Goal: Task Accomplishment & Management: Use online tool/utility

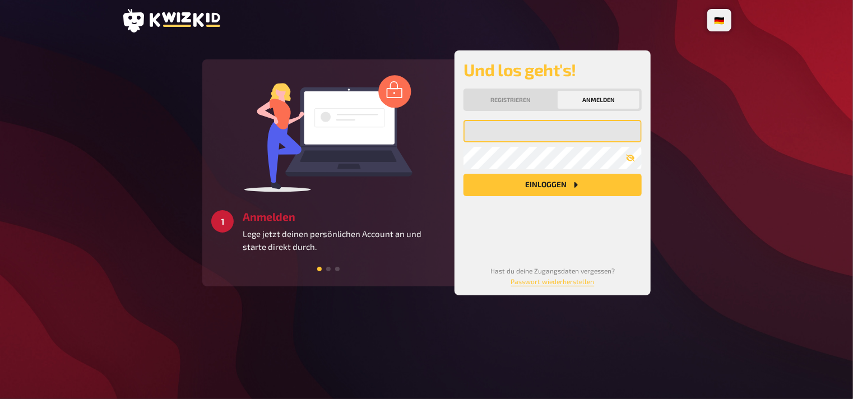
click at [502, 134] on input "email" at bounding box center [552, 131] width 178 height 22
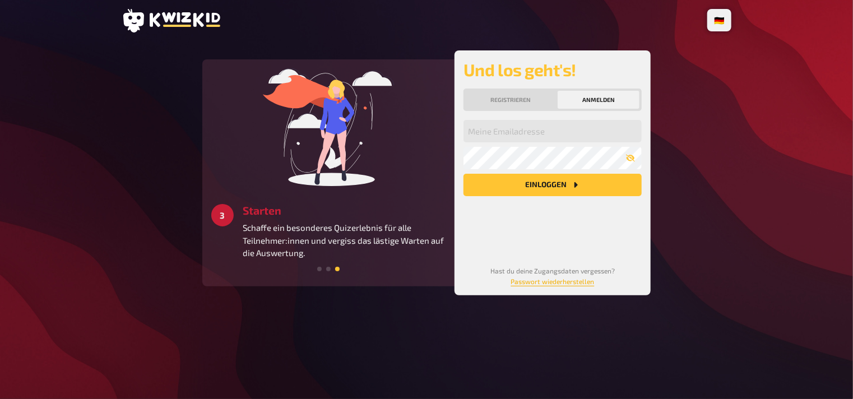
click at [537, 282] on link "Passwort wiederherstellen" at bounding box center [553, 281] width 84 height 8
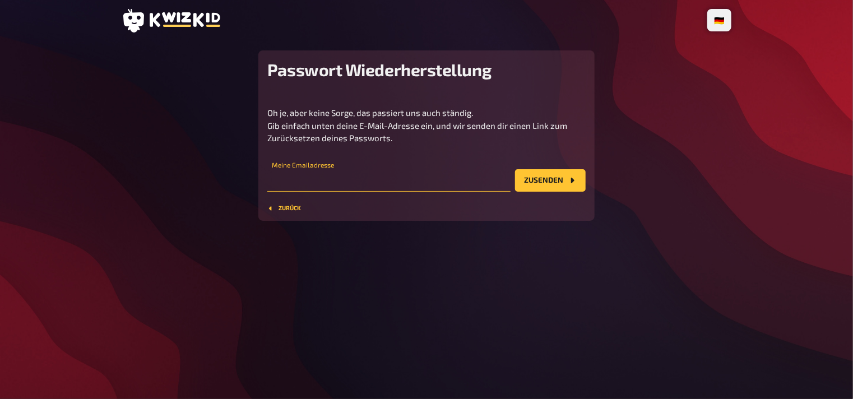
click at [302, 177] on input "email" at bounding box center [388, 180] width 243 height 22
type input "x"
click at [284, 209] on button "Zurück" at bounding box center [284, 208] width 34 height 7
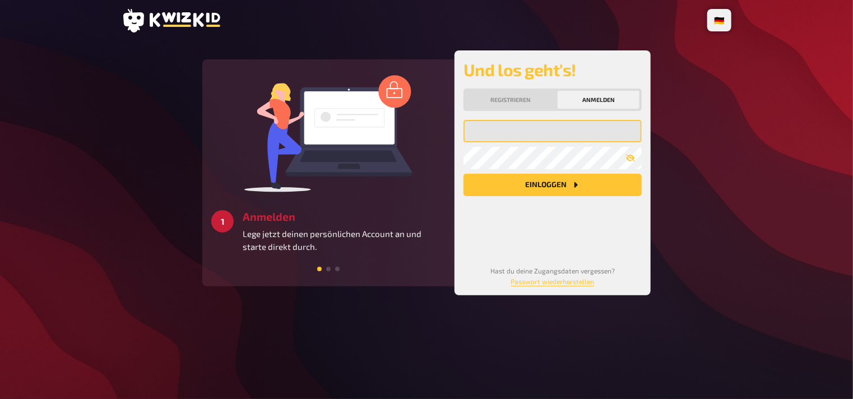
click at [502, 137] on input "email" at bounding box center [552, 131] width 178 height 22
click at [627, 157] on icon "button" at bounding box center [630, 158] width 9 height 7
click at [564, 184] on button "Einloggen" at bounding box center [552, 185] width 178 height 22
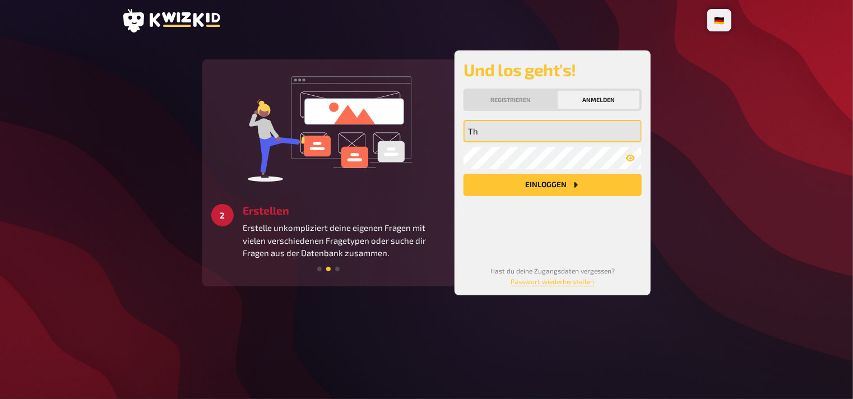
type input "T"
type input "[EMAIL_ADDRESS][DOMAIN_NAME]"
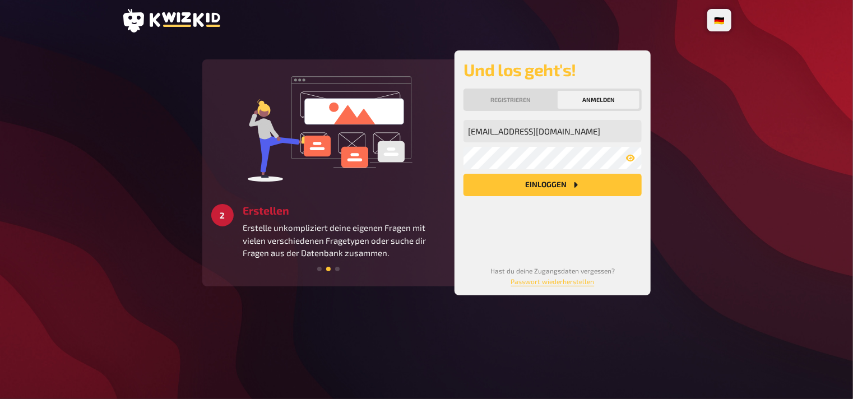
click at [550, 185] on button "Einloggen" at bounding box center [552, 185] width 178 height 22
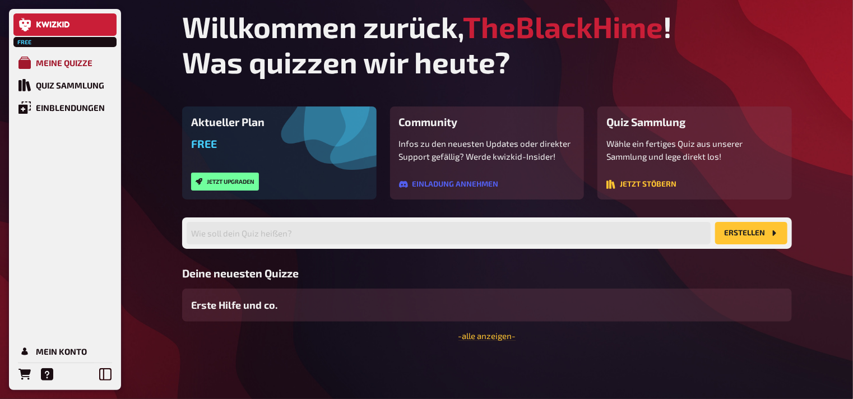
click at [47, 59] on div "Meine Quizze" at bounding box center [64, 63] width 57 height 10
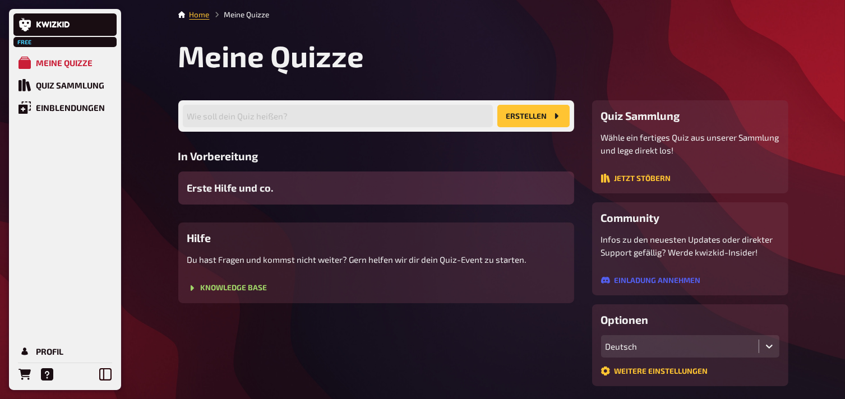
click at [243, 194] on span "Erste Hilfe und co." at bounding box center [230, 187] width 86 height 15
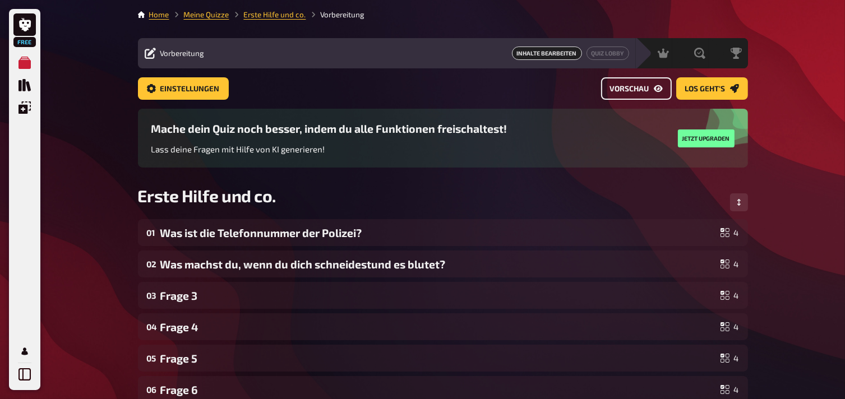
click at [638, 88] on span "Vorschau" at bounding box center [629, 89] width 39 height 8
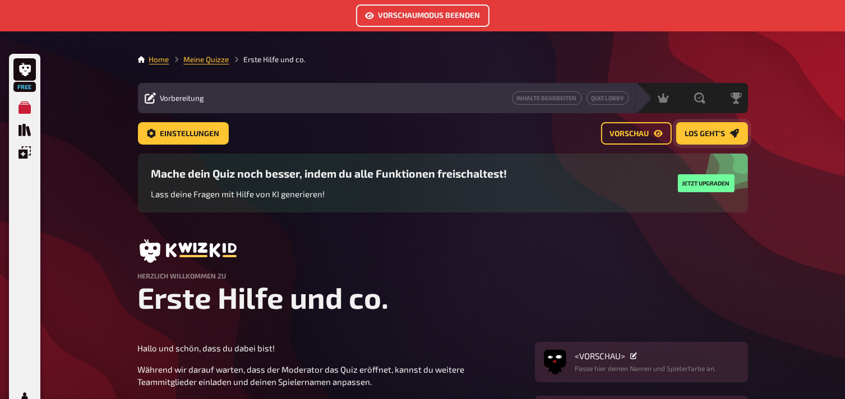
click at [707, 130] on span "Los geht's" at bounding box center [705, 134] width 40 height 8
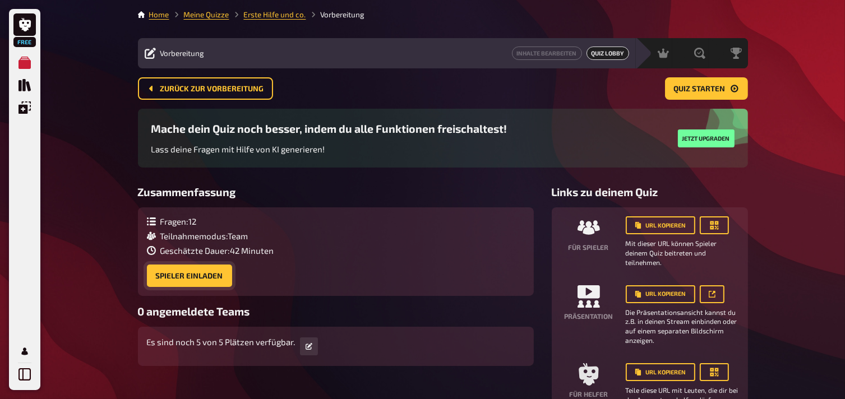
click at [177, 278] on button "Spieler einladen" at bounding box center [189, 276] width 85 height 22
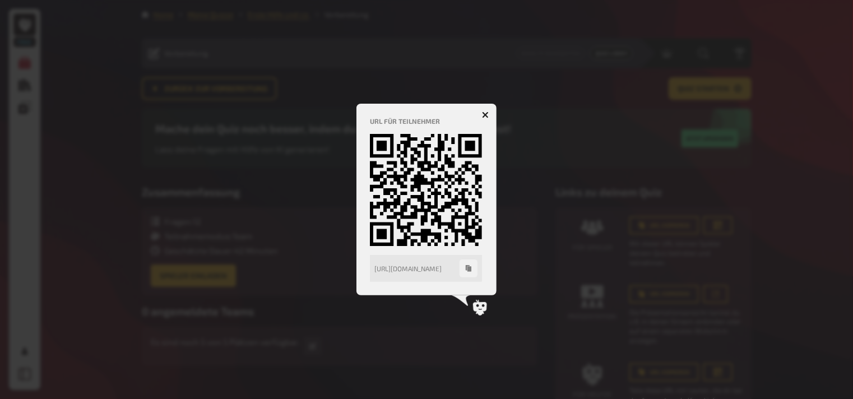
click at [485, 113] on icon "button" at bounding box center [485, 115] width 7 height 7
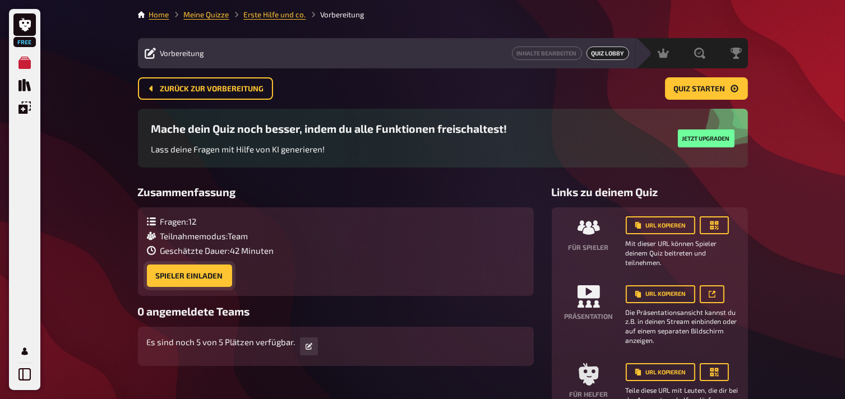
click at [169, 277] on button "Spieler einladen" at bounding box center [189, 276] width 85 height 22
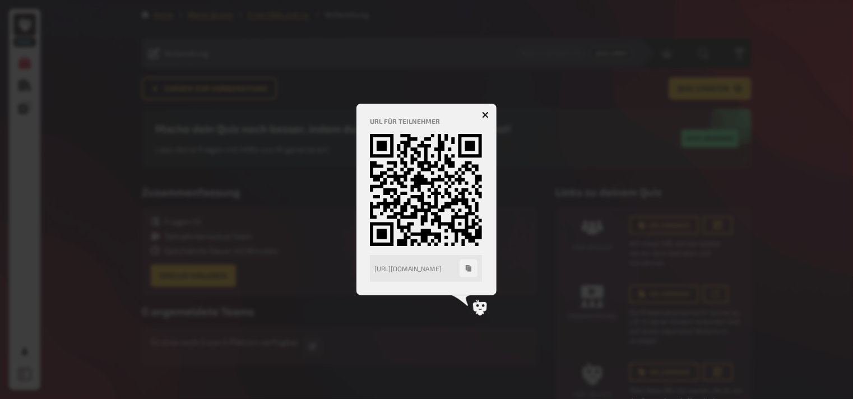
click at [484, 114] on icon "button" at bounding box center [485, 114] width 11 height 11
